Goal: Task Accomplishment & Management: Use online tool/utility

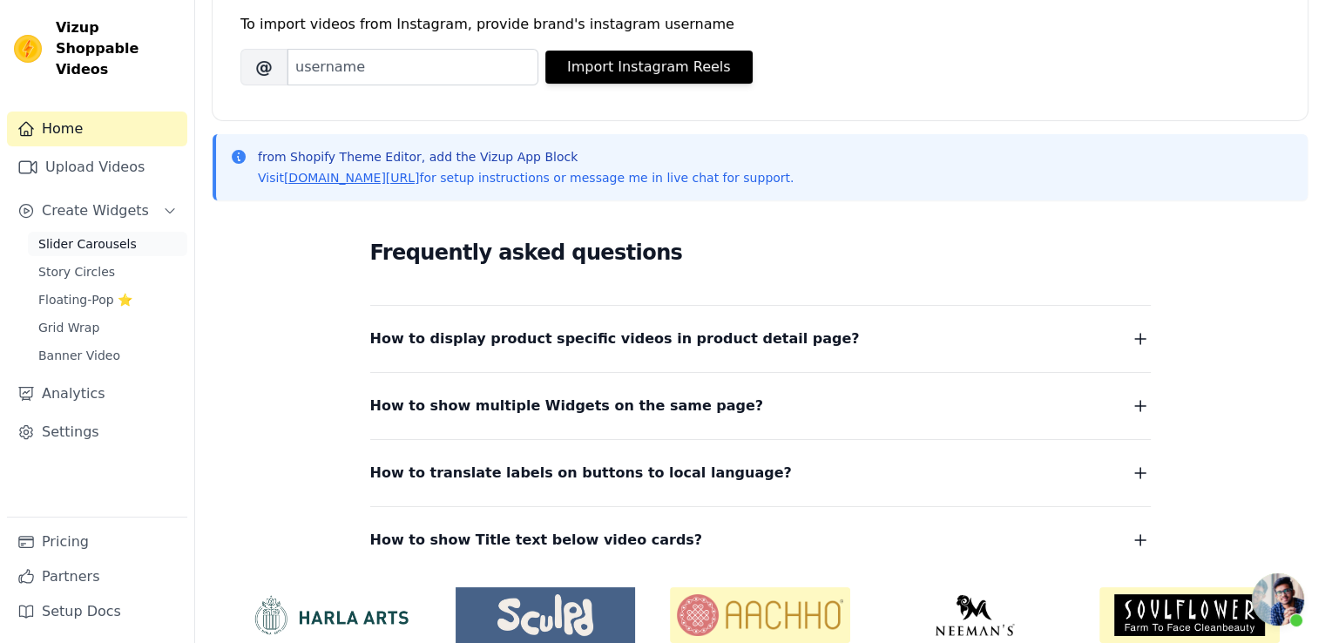
scroll to position [191, 0]
click at [91, 200] on span "Create Widgets" at bounding box center [95, 210] width 107 height 21
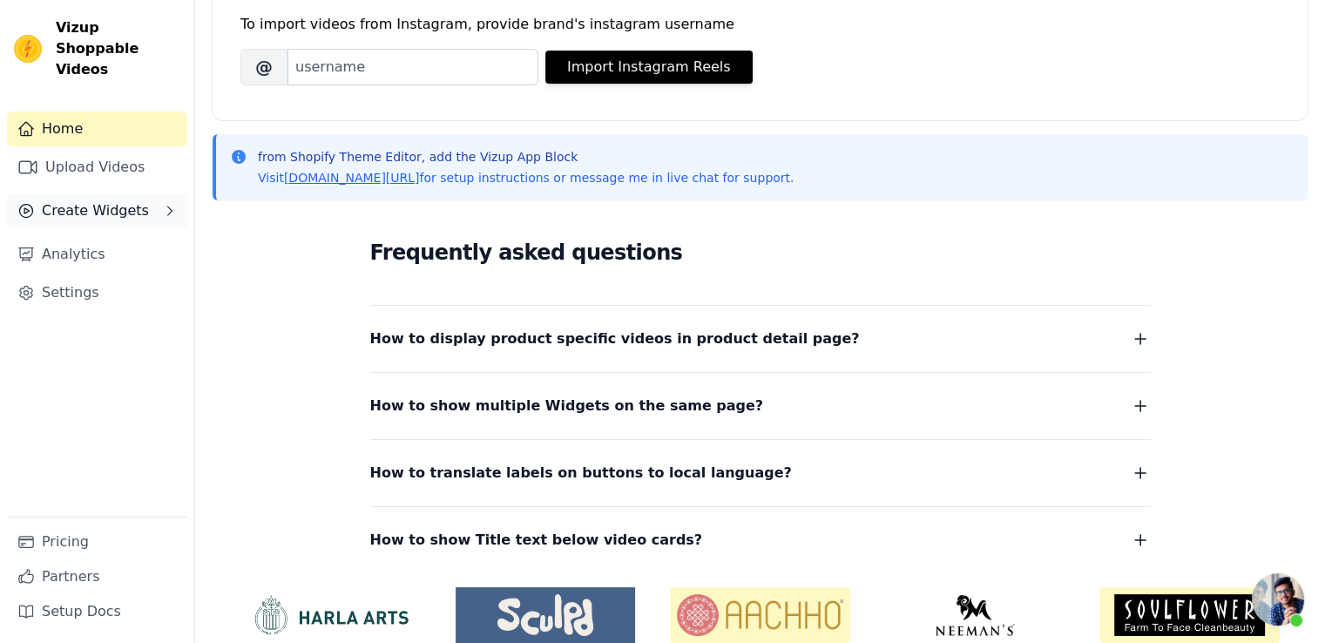
click at [94, 203] on button "Create Widgets" at bounding box center [97, 210] width 180 height 35
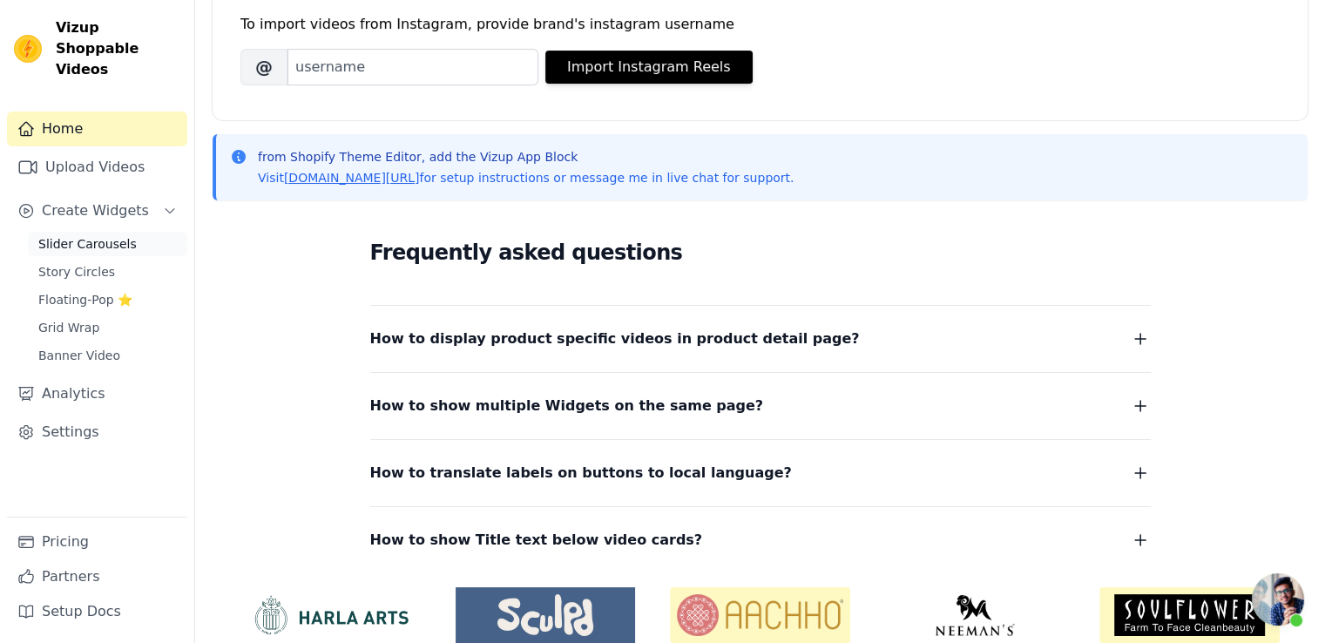
click at [86, 235] on span "Slider Carousels" at bounding box center [87, 243] width 98 height 17
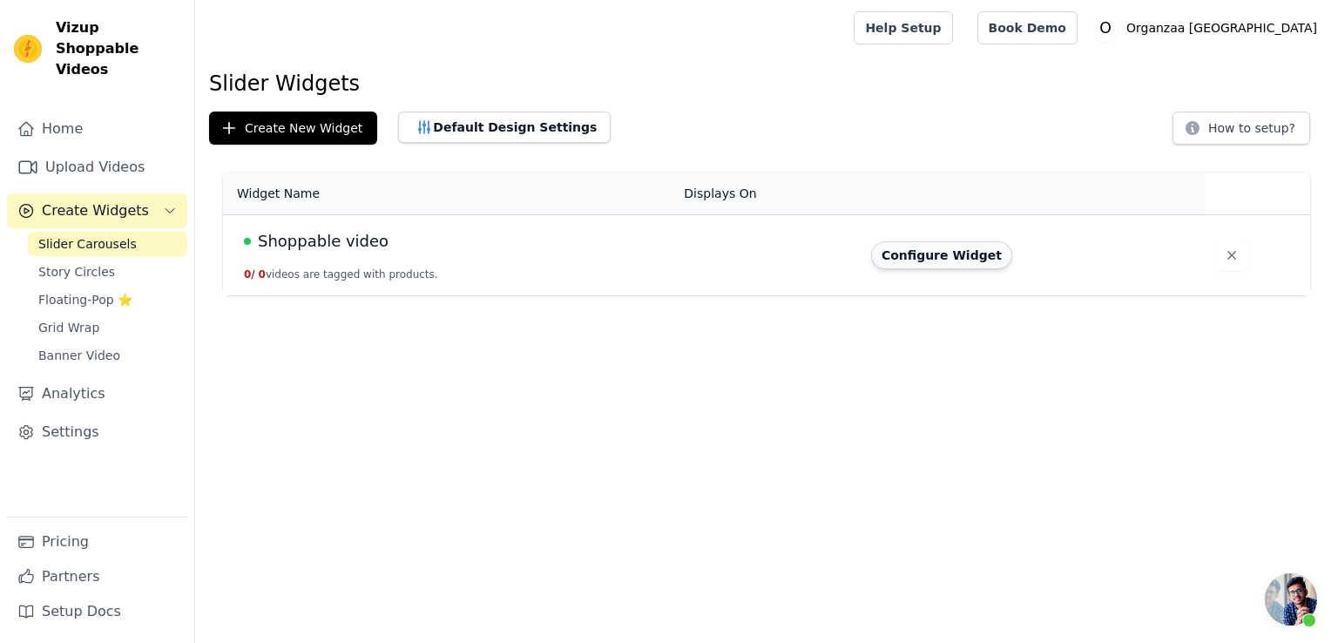
scroll to position [191, 0]
click at [104, 150] on link "Upload Videos" at bounding box center [97, 167] width 180 height 35
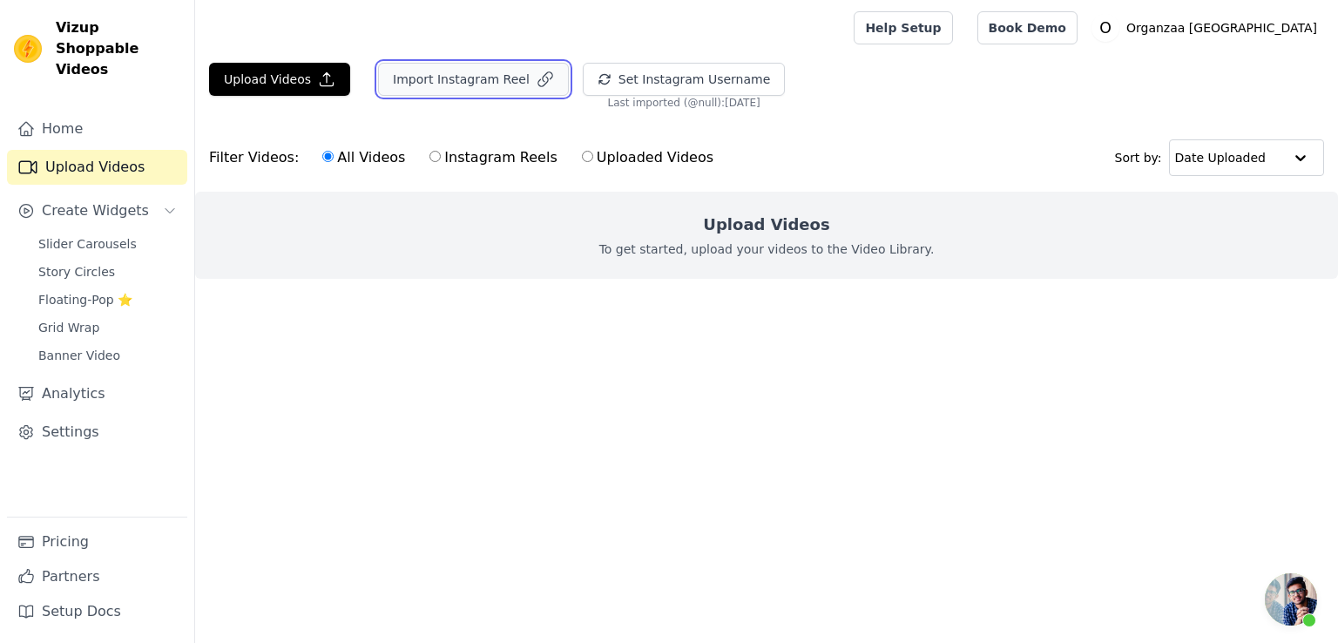
click at [453, 78] on button "Import Instagram Reel" at bounding box center [473, 79] width 191 height 33
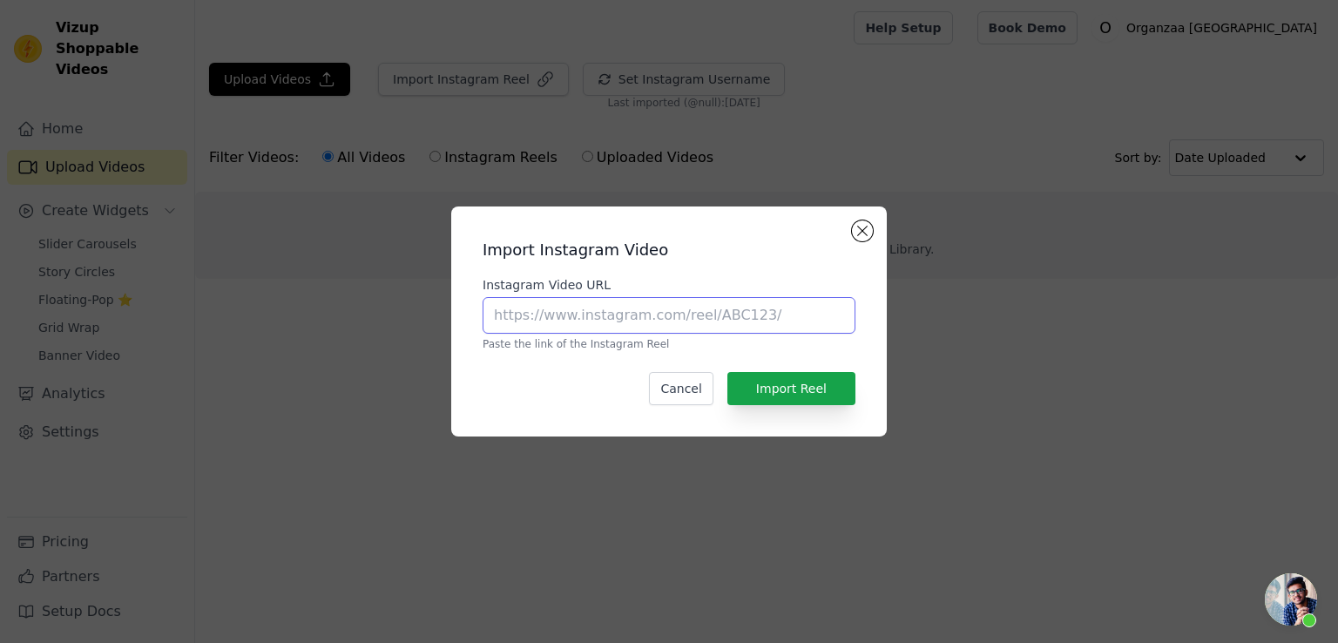
click at [587, 325] on input "Instagram Video URL" at bounding box center [669, 315] width 373 height 37
type input "https://www.instagram.com/organzaa_designerwear/"
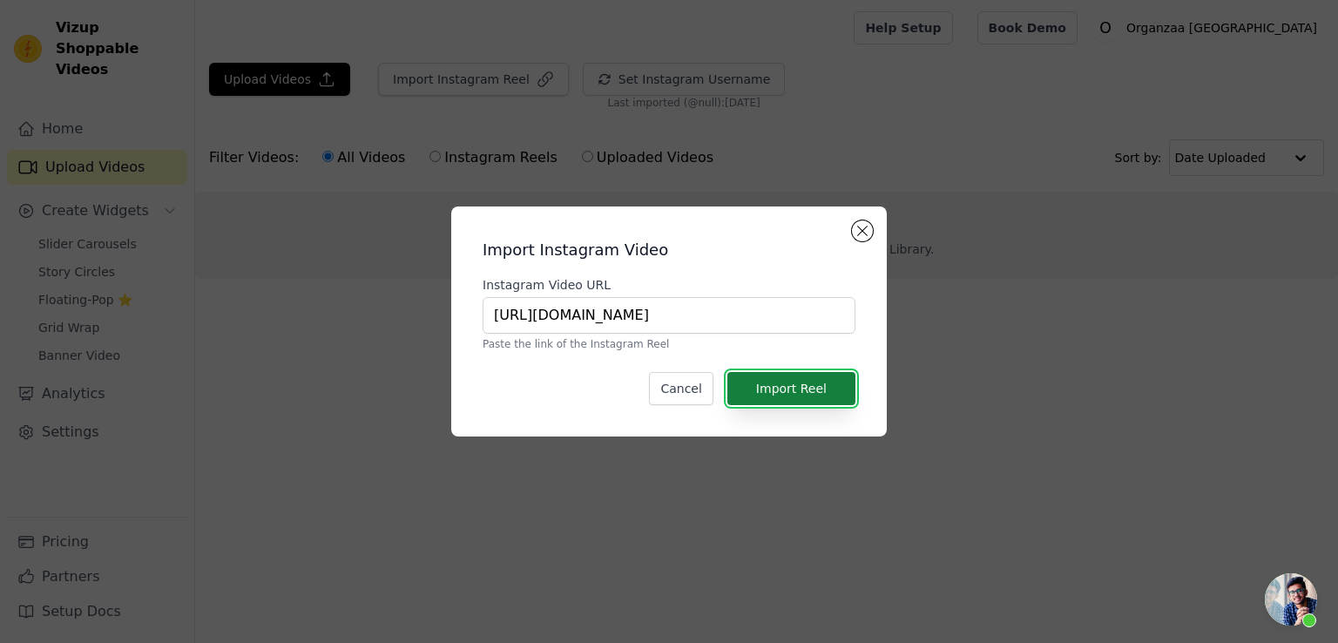
click at [830, 397] on button "Import Reel" at bounding box center [791, 388] width 128 height 33
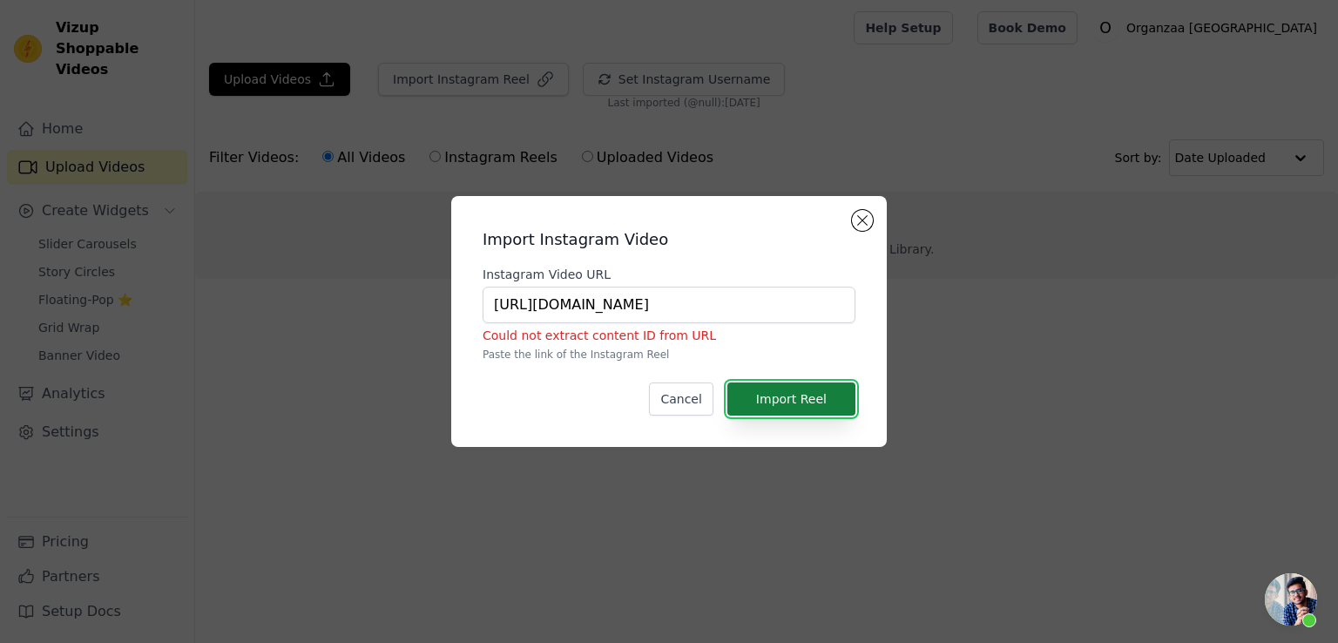
click at [808, 398] on button "Import Reel" at bounding box center [791, 398] width 128 height 33
click at [871, 214] on div "Import Instagram Video Instagram Video URL https://www.instagram.com/organzaa_d…" at bounding box center [669, 321] width 408 height 223
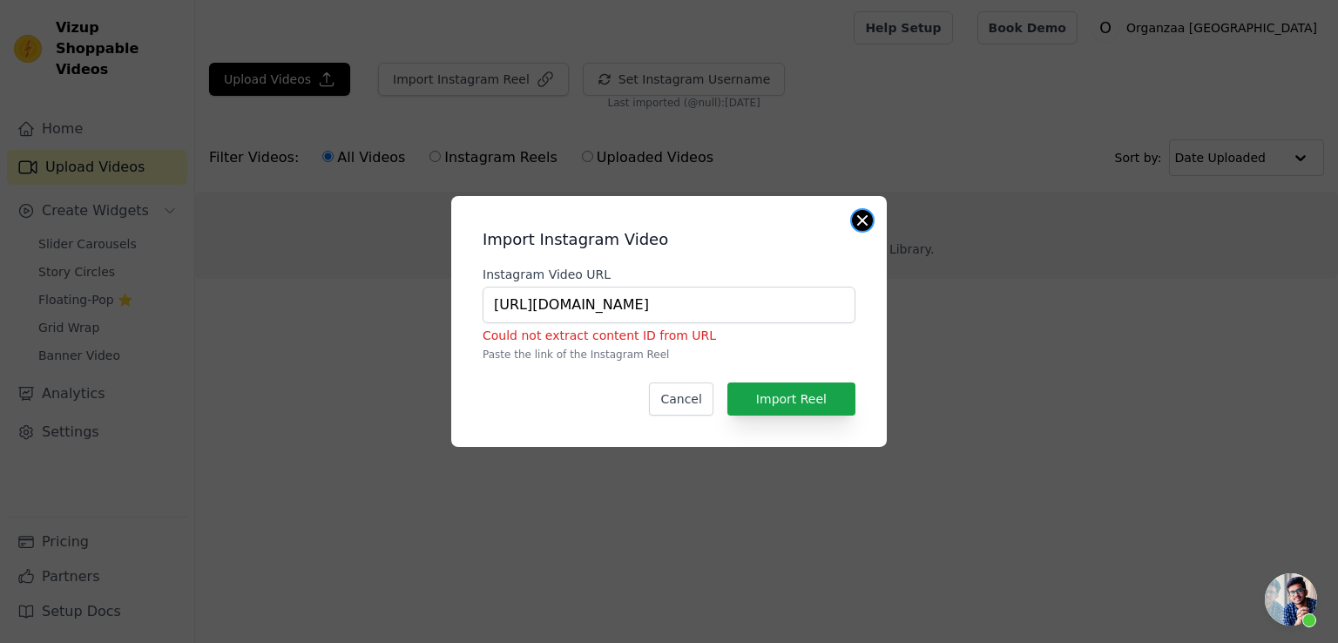
click at [863, 222] on button "Close modal" at bounding box center [862, 220] width 21 height 21
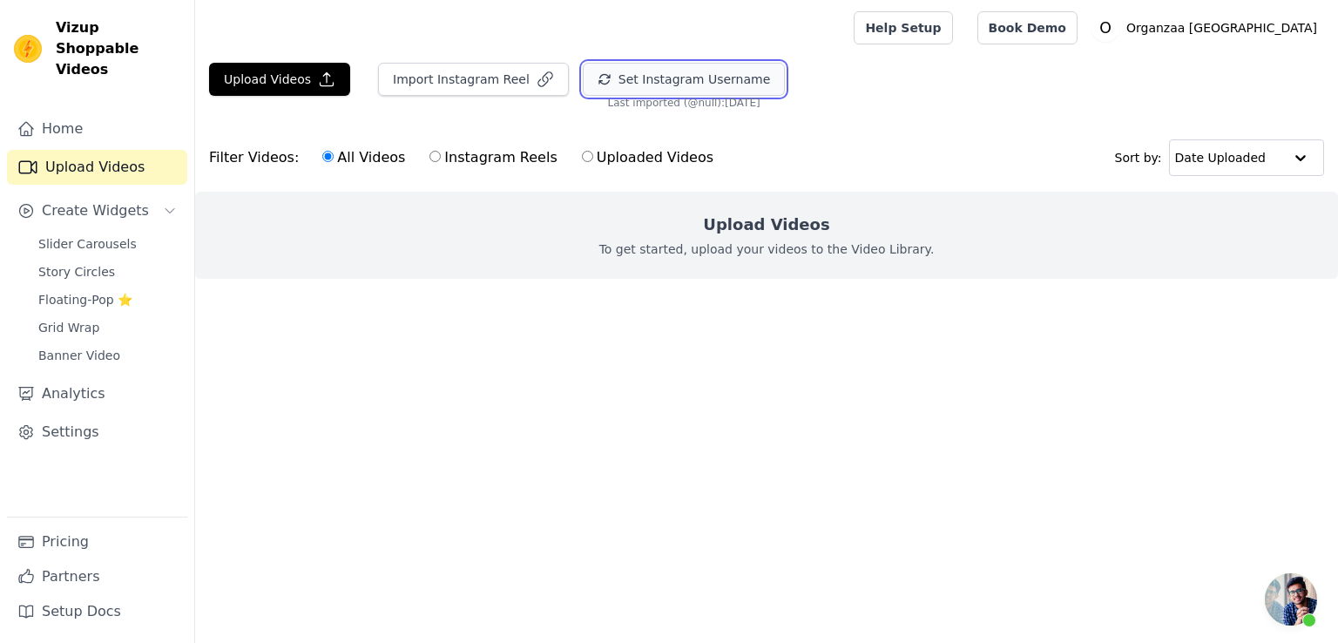
click at [649, 78] on button "Set Instagram Username" at bounding box center [684, 79] width 202 height 33
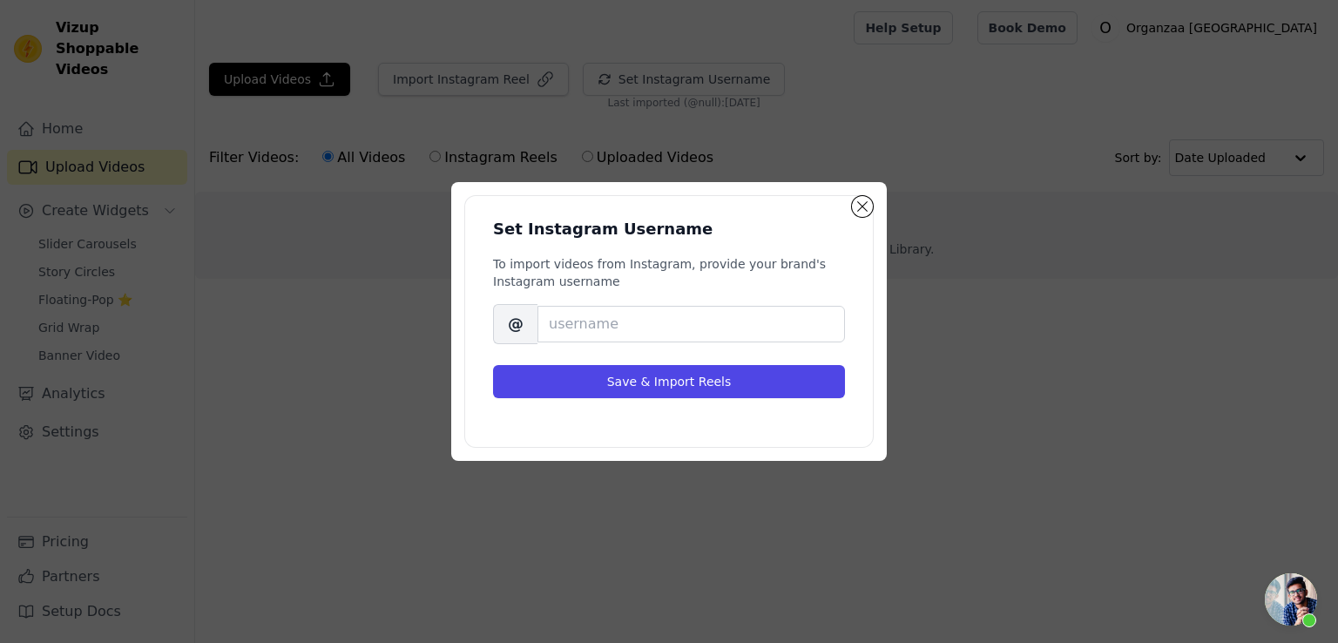
click at [520, 73] on div "Set Instagram Username To import videos from Instagram, provide your brand's In…" at bounding box center [669, 321] width 1338 height 643
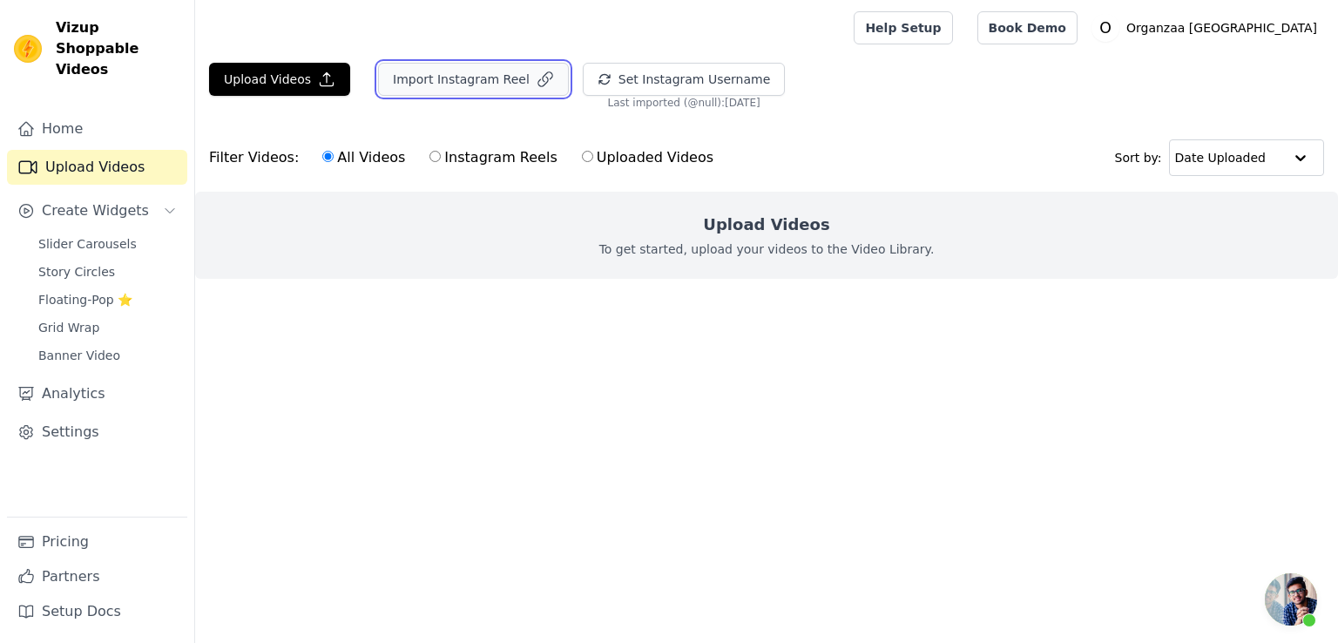
click at [537, 73] on icon "button" at bounding box center [545, 79] width 17 height 17
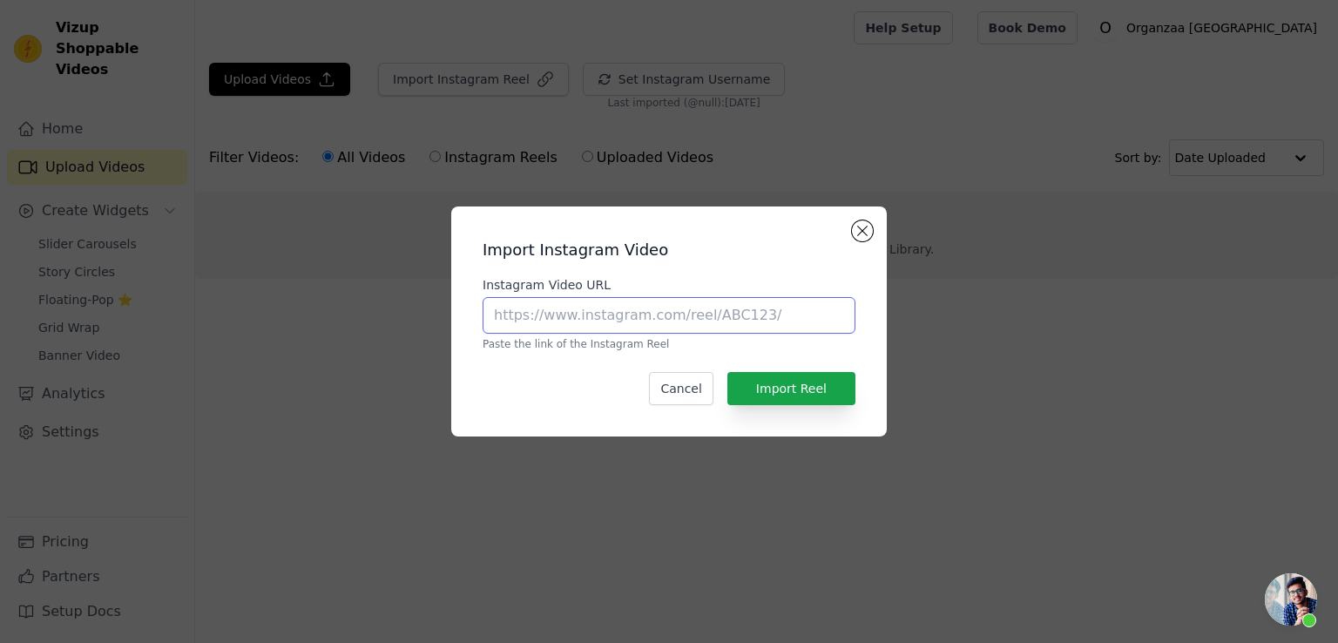
click at [644, 328] on input "Instagram Video URL" at bounding box center [669, 315] width 373 height 37
type input "https://www.instagram.com/organzaa_designerwear/"
click at [849, 412] on div "Import Instagram Video Instagram Video URL https://www.instagram.com/organzaa_d…" at bounding box center [669, 321] width 408 height 202
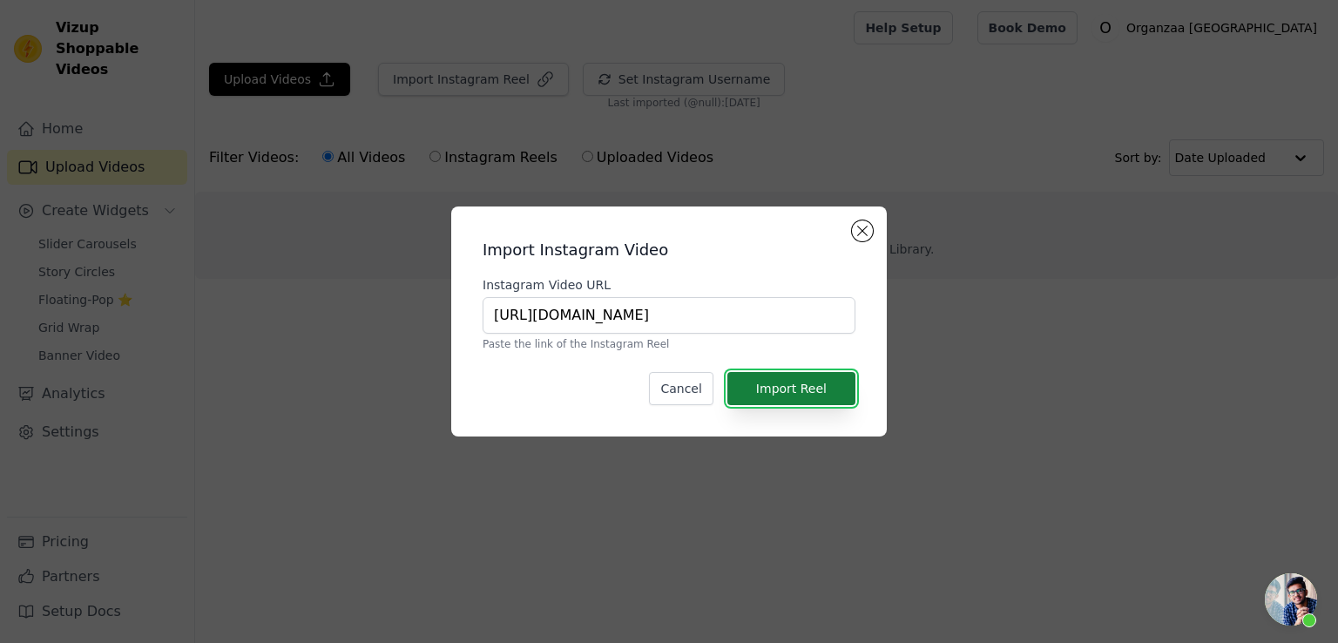
click at [819, 382] on button "Import Reel" at bounding box center [791, 388] width 128 height 33
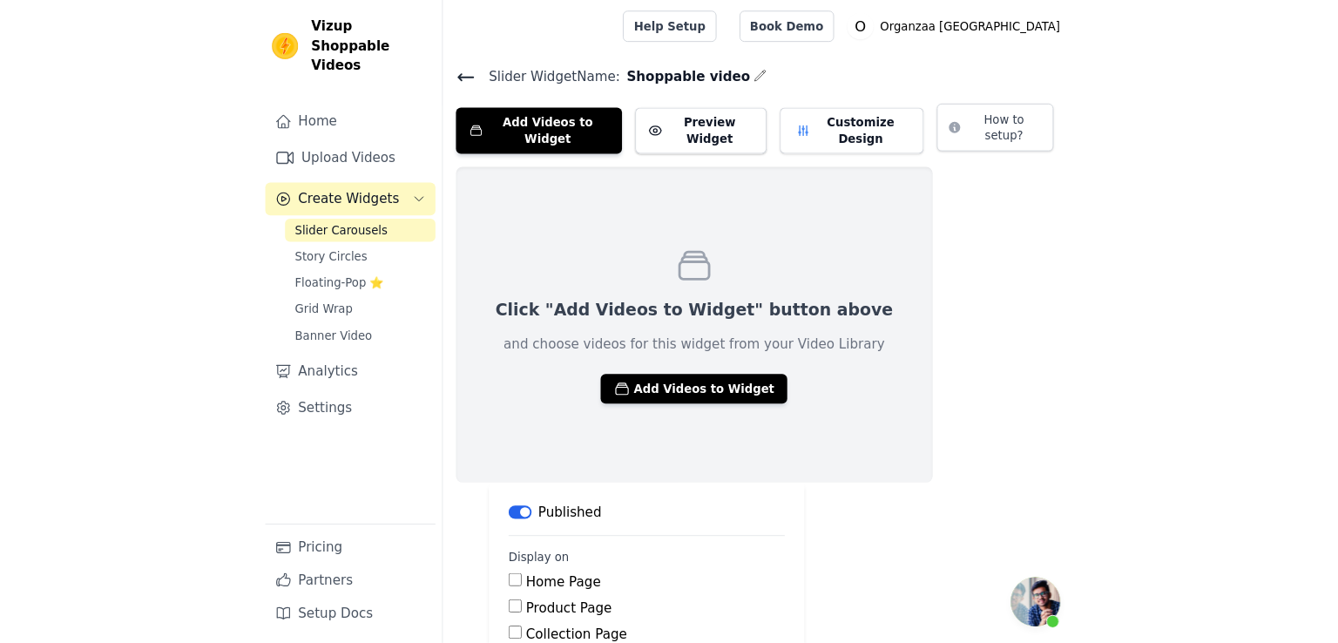
scroll to position [191, 0]
